Goal: Check status: Check status

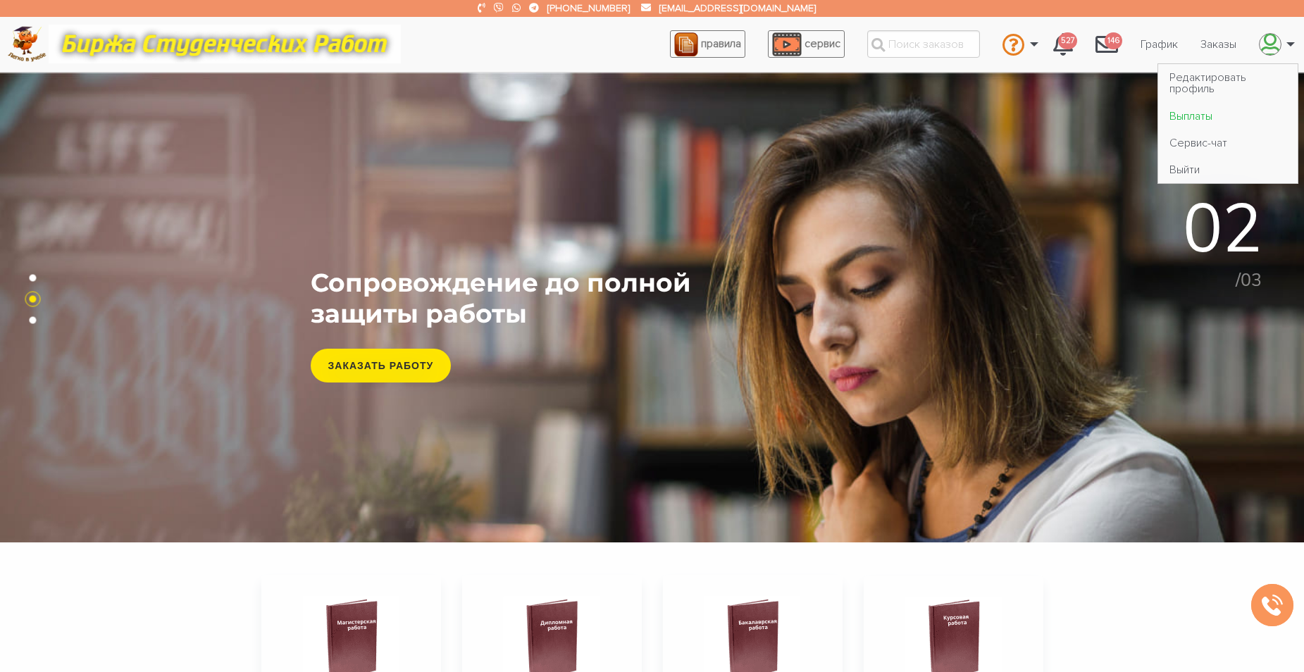
click at [1209, 113] on link "Выплаты" at bounding box center [1228, 115] width 140 height 27
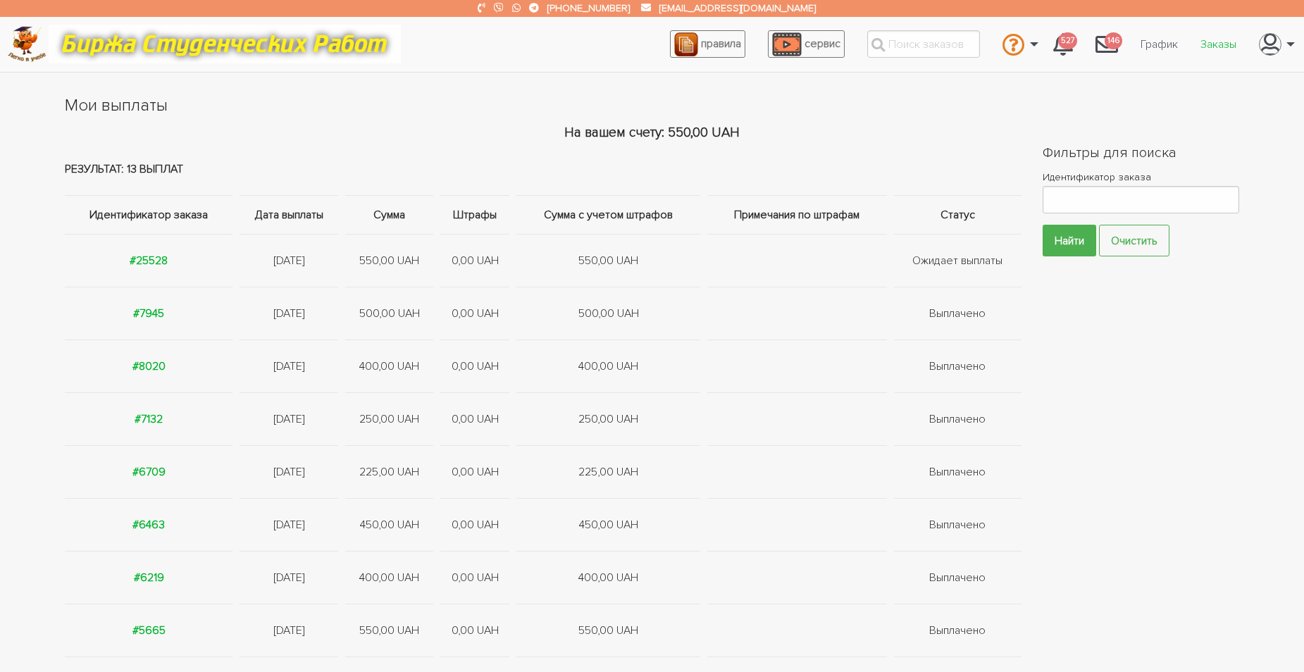
click at [1221, 38] on link "Заказы" at bounding box center [1218, 44] width 58 height 27
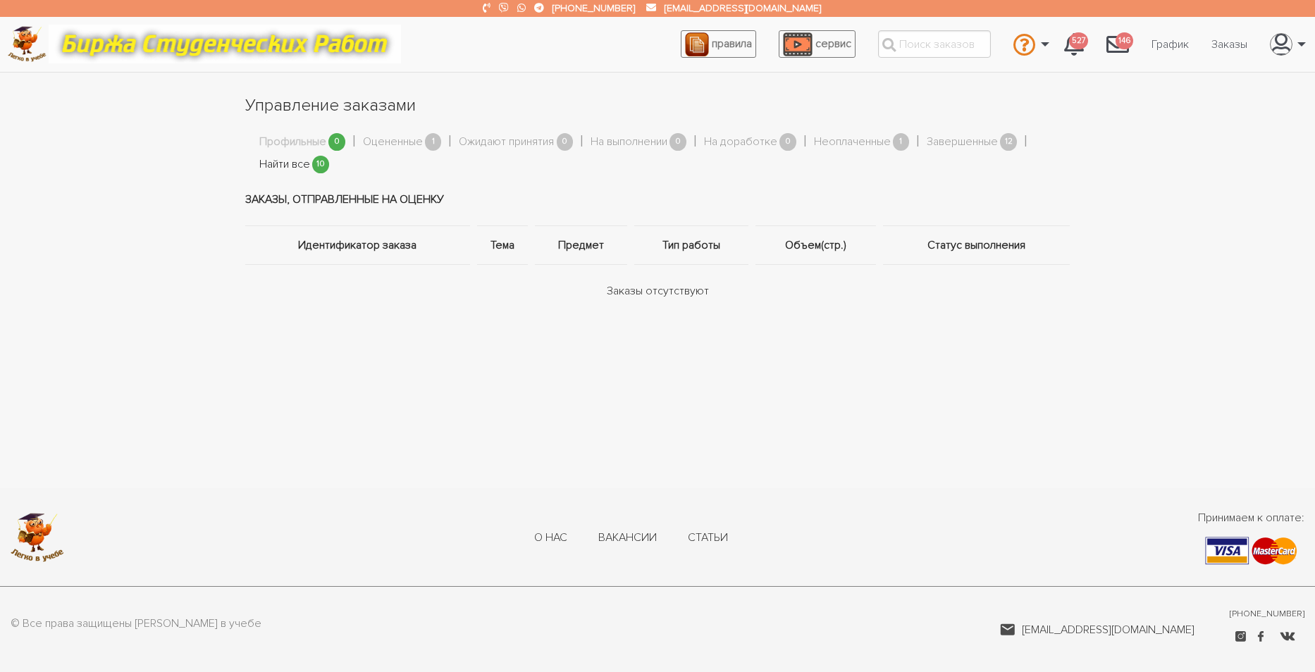
click at [274, 166] on link "Найти все" at bounding box center [284, 165] width 51 height 18
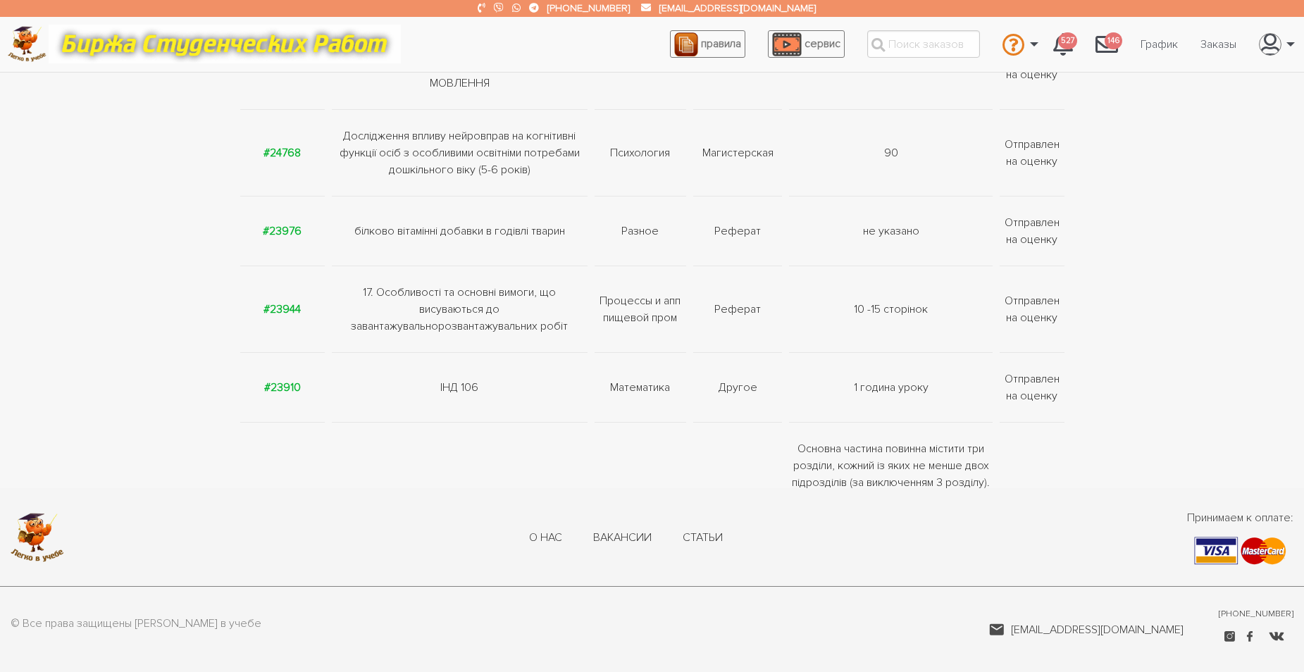
scroll to position [493, 0]
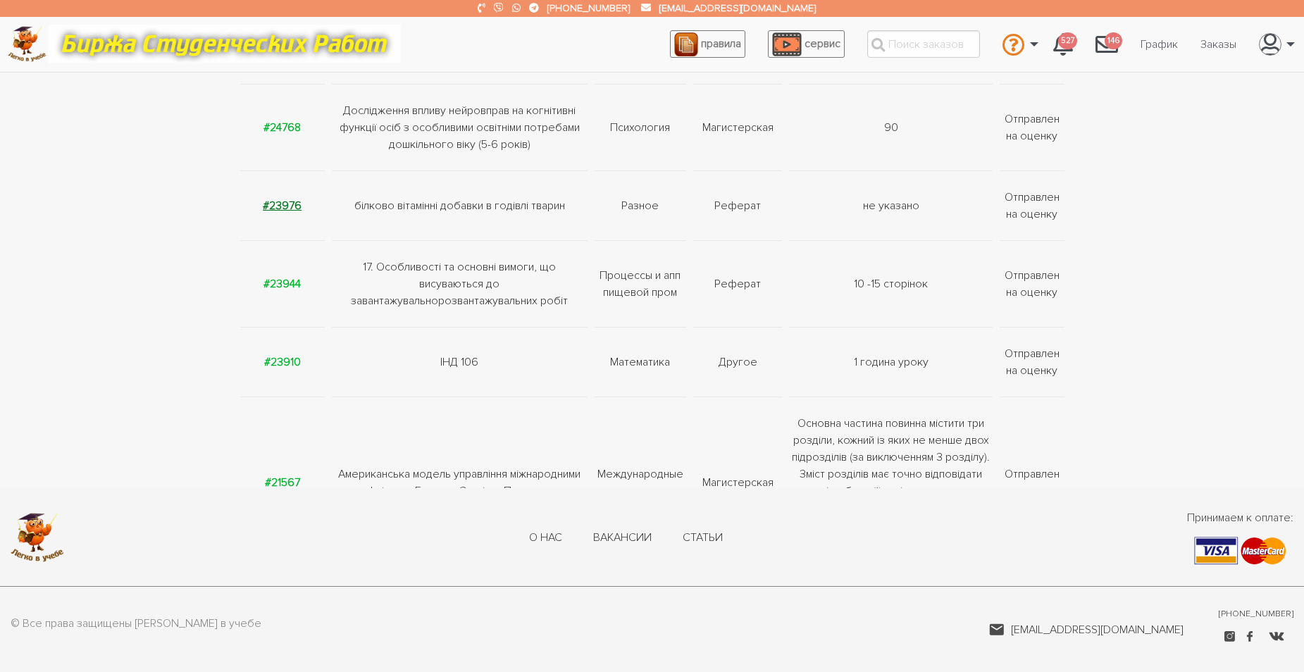
click at [273, 204] on strong "#23976" at bounding box center [282, 206] width 39 height 14
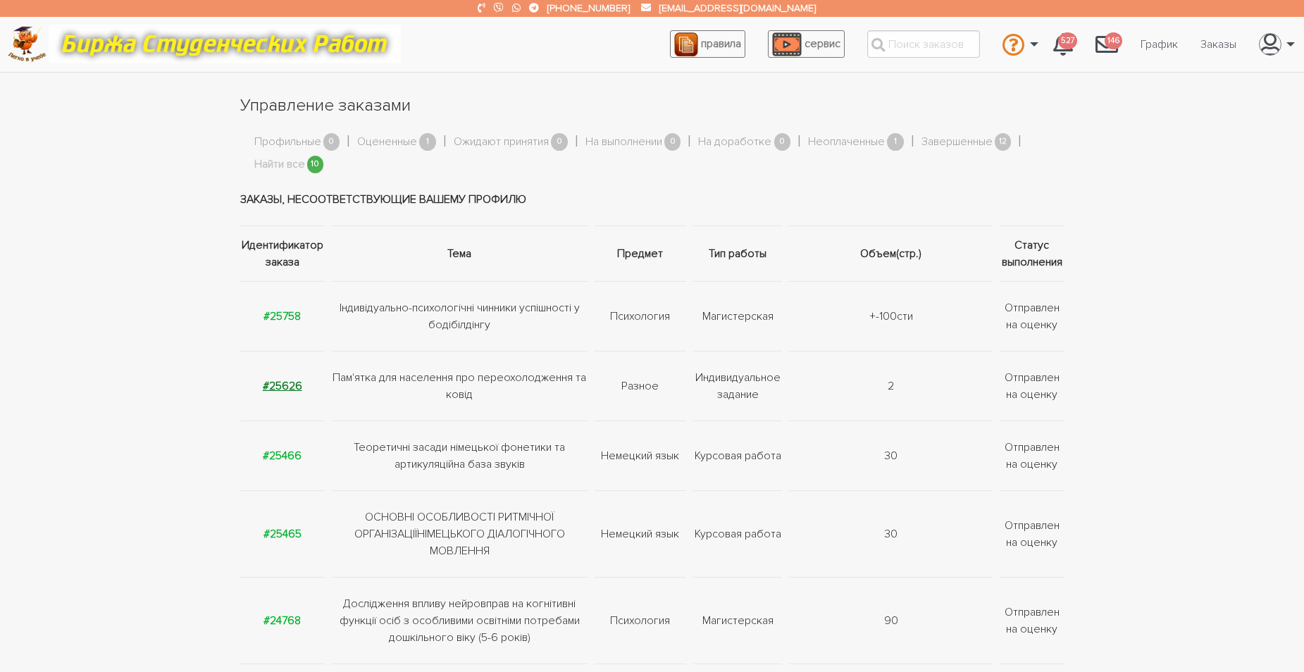
click at [281, 383] on strong "#25626" at bounding box center [282, 386] width 39 height 14
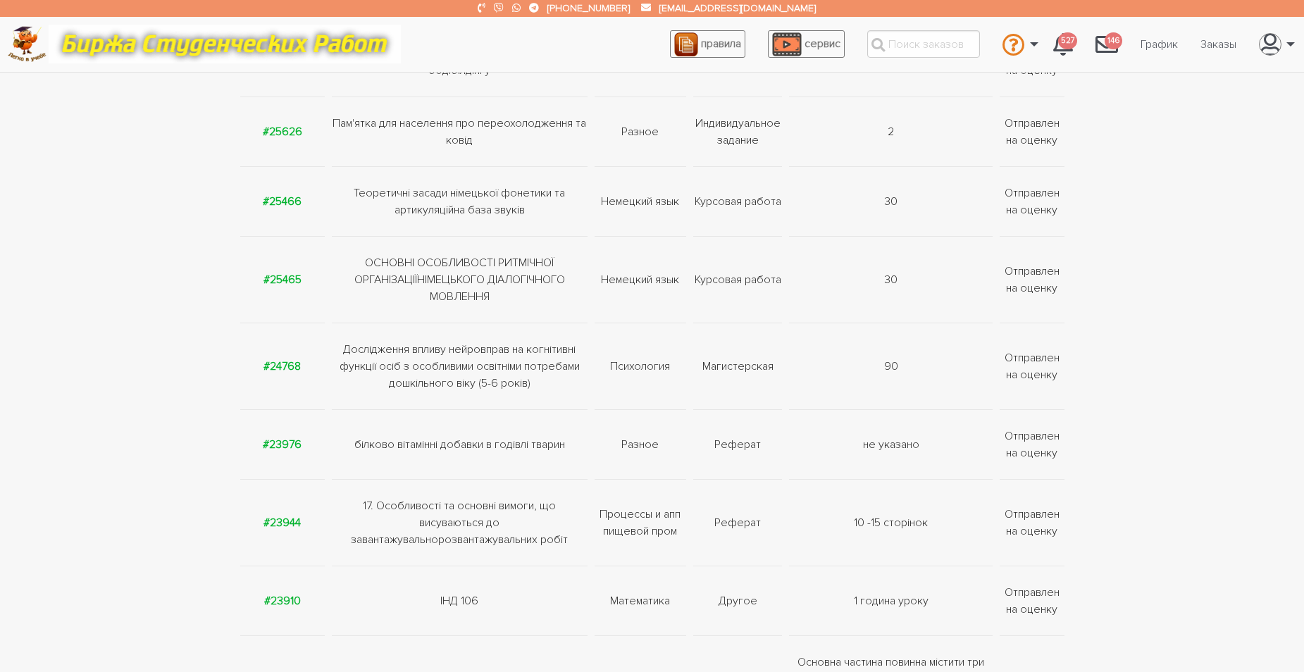
scroll to position [282, 0]
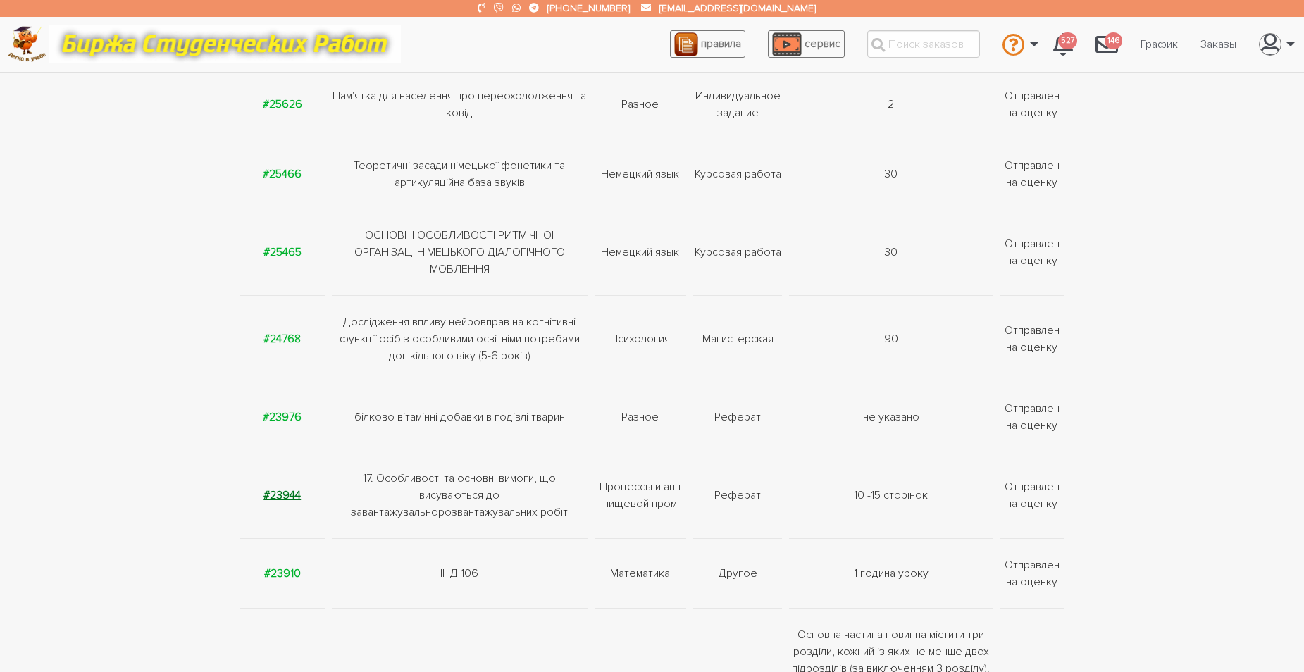
click at [290, 497] on strong "#23944" at bounding box center [282, 495] width 37 height 14
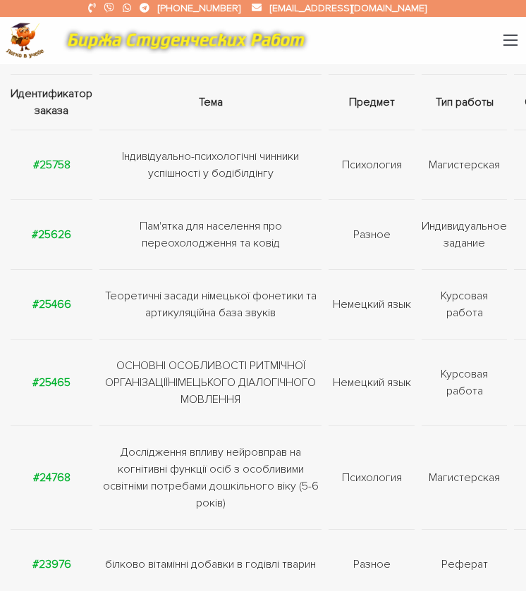
scroll to position [1, 0]
